Goal: Check status

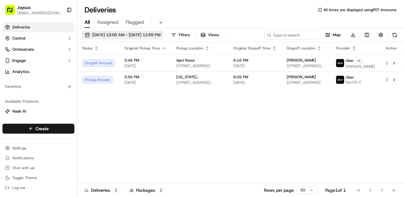
click at [160, 35] on span "[DATE] 12:00 AM - [DATE] 11:59 PM" at bounding box center [126, 35] width 68 height 6
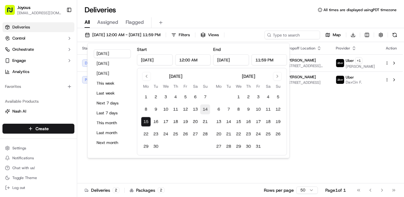
click at [209, 113] on button "14" at bounding box center [205, 109] width 10 height 10
type input "[DATE]"
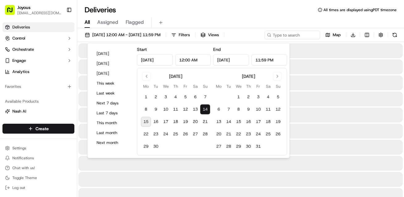
click at [209, 113] on button "14" at bounding box center [205, 109] width 10 height 10
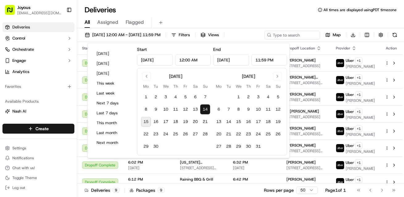
click at [289, 13] on div "Deliveries All times are displayed using PDT timezone" at bounding box center [240, 10] width 327 height 10
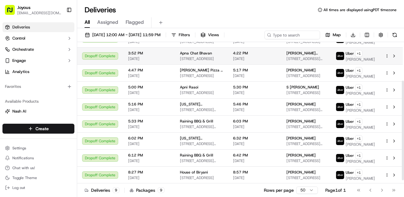
scroll to position [59, 0]
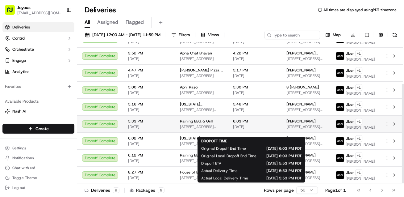
click at [276, 129] on span "[DATE]" at bounding box center [254, 126] width 43 height 5
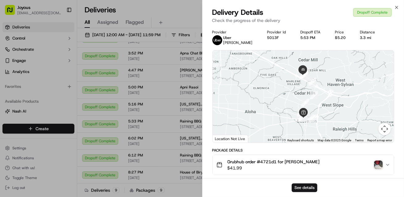
click at [262, 164] on span "Grubhub order #4721d1 for [PERSON_NAME]" at bounding box center [273, 161] width 92 height 6
click at [304, 187] on button "See details" at bounding box center [305, 187] width 26 height 9
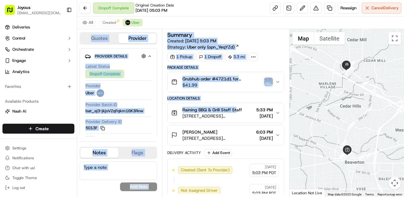
drag, startPoint x: 165, startPoint y: 31, endPoint x: 191, endPoint y: 120, distance: 92.3
click at [191, 120] on div "Quotes Provider Provider Details Hidden ( 3 ) Latest Status Dropoff Complete Pr…" at bounding box center [183, 112] width 212 height 167
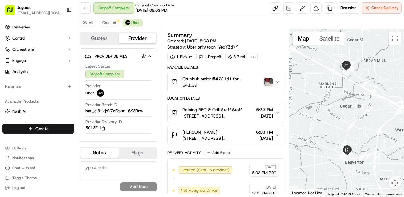
click at [225, 4] on div "Dropoff Complete Original Creation Date [DATE] 05:03 PM Reassign Cancel Delivery" at bounding box center [240, 8] width 327 height 16
